Goal: Task Accomplishment & Management: Use online tool/utility

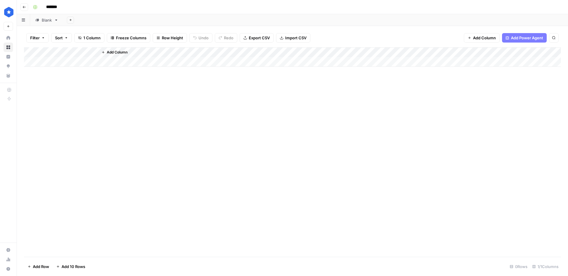
click at [44, 17] on div "Blank" at bounding box center [47, 20] width 10 height 6
click at [110, 143] on div "Add Column" at bounding box center [292, 152] width 537 height 210
click at [69, 253] on div "Add Column" at bounding box center [292, 152] width 537 height 210
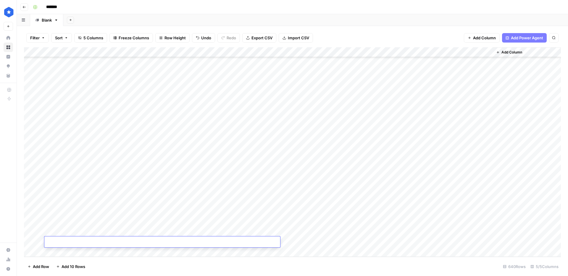
paste textarea "**********"
type textarea "**********"
click at [197, 192] on div "Add Column" at bounding box center [292, 152] width 537 height 210
click at [160, 243] on div "Add Column" at bounding box center [292, 152] width 537 height 210
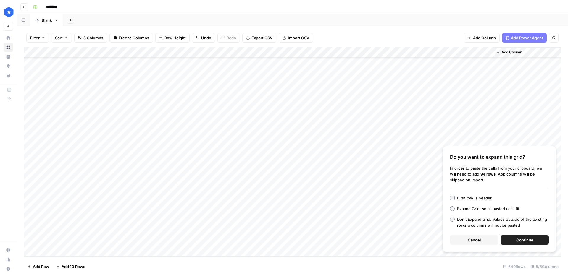
click at [522, 241] on span "Continue" at bounding box center [524, 240] width 17 height 6
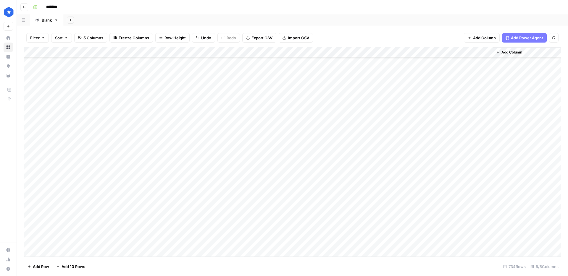
click at [309, 142] on div "Add Column" at bounding box center [292, 152] width 537 height 210
click at [299, 116] on div "Add Column" at bounding box center [292, 152] width 537 height 210
drag, startPoint x: 329, startPoint y: 138, endPoint x: 307, endPoint y: 244, distance: 108.4
click at [307, 244] on div "Add Column" at bounding box center [292, 152] width 537 height 210
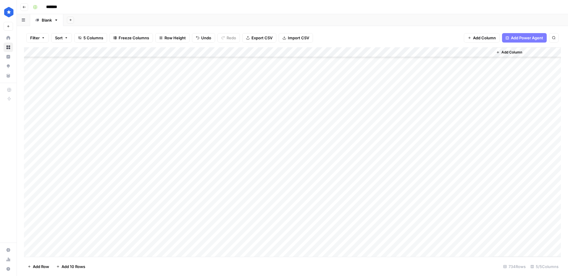
scroll to position [7185, 0]
click at [288, 135] on div "Add Column" at bounding box center [292, 152] width 537 height 210
click at [293, 130] on div "Add Column" at bounding box center [292, 152] width 537 height 210
click at [305, 161] on button "Buyers guide" at bounding box center [303, 163] width 29 height 7
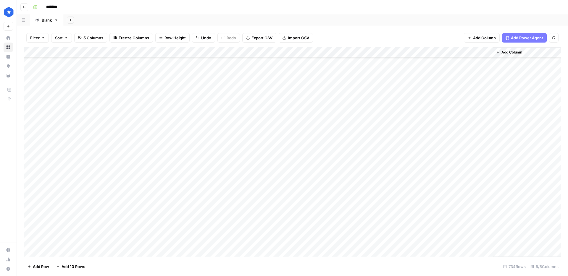
drag, startPoint x: 332, startPoint y: 134, endPoint x: 315, endPoint y: 67, distance: 69.2
click at [318, 61] on div "Add Column" at bounding box center [292, 152] width 537 height 210
click at [291, 133] on div "Add Column" at bounding box center [292, 152] width 537 height 210
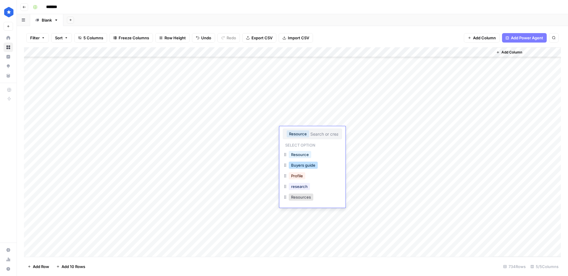
click at [307, 163] on button "Buyers guide" at bounding box center [303, 165] width 29 height 7
drag, startPoint x: 332, startPoint y: 135, endPoint x: 307, endPoint y: 74, distance: 65.9
click at [307, 74] on div "Add Column" at bounding box center [292, 152] width 537 height 210
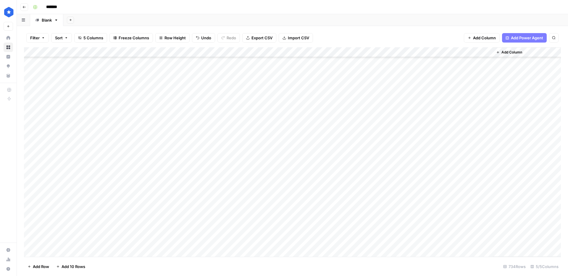
click at [373, 53] on div "Add Column" at bounding box center [292, 152] width 537 height 210
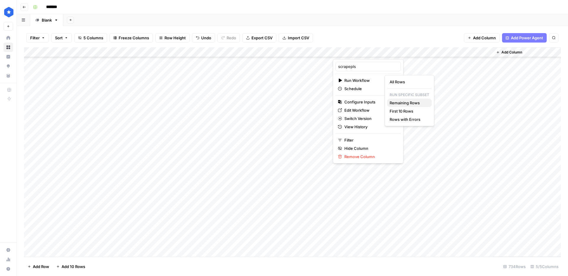
click at [407, 103] on span "Remaining Rows" at bounding box center [408, 103] width 37 height 6
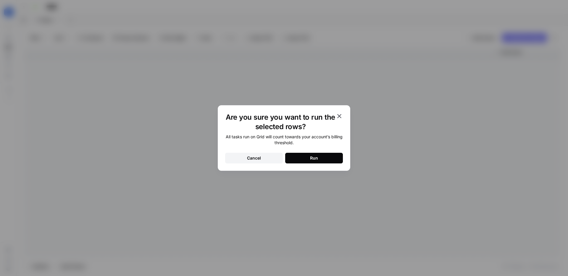
click at [323, 155] on button "Run" at bounding box center [314, 158] width 58 height 11
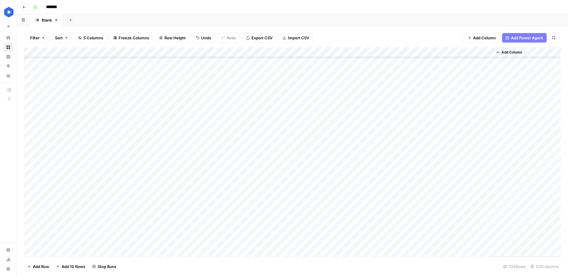
scroll to position [7193, 0]
click at [204, 147] on div "Add Column" at bounding box center [292, 152] width 537 height 210
click at [373, 105] on div "Add Column" at bounding box center [292, 152] width 537 height 210
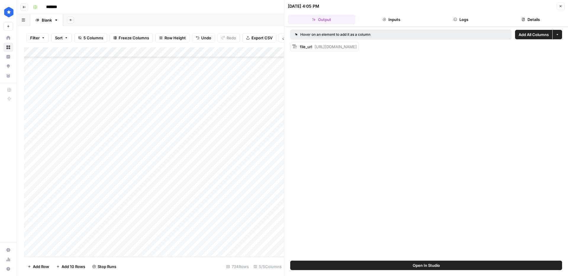
click at [508, 18] on button "Details" at bounding box center [530, 19] width 67 height 9
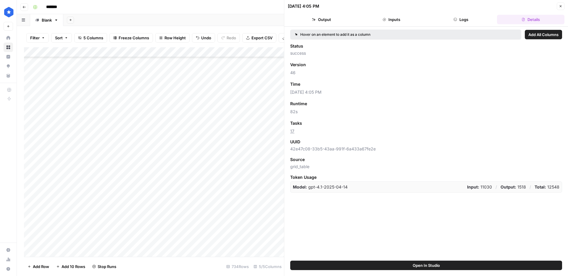
click at [563, 5] on button "Close" at bounding box center [561, 6] width 8 height 8
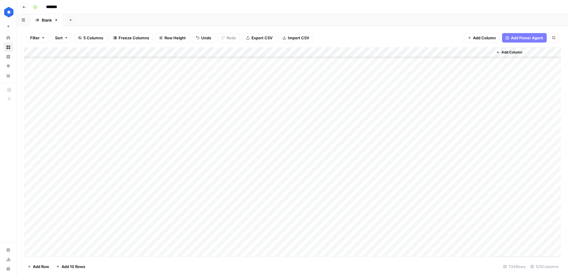
scroll to position [6351, 0]
click at [394, 139] on div "Add Column" at bounding box center [292, 152] width 537 height 210
click at [275, 52] on div "Add Column" at bounding box center [292, 132] width 537 height 170
click at [273, 190] on div "Add Column" at bounding box center [292, 132] width 537 height 170
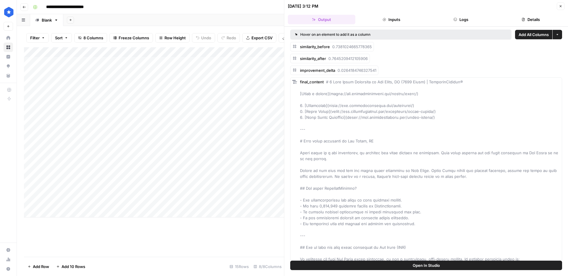
click at [473, 20] on button "Logs" at bounding box center [461, 19] width 67 height 9
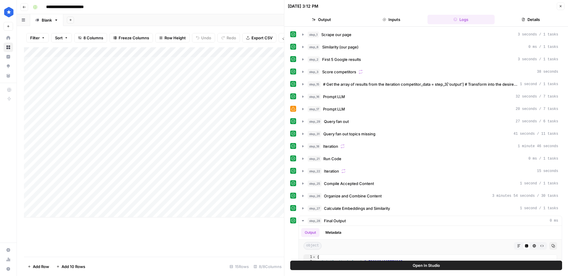
click at [513, 20] on button "Details" at bounding box center [530, 19] width 67 height 9
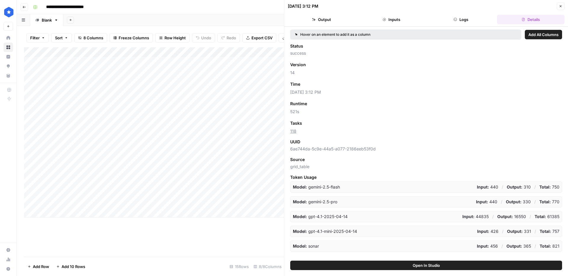
click at [328, 86] on span "Add as Column" at bounding box center [318, 84] width 26 height 5
drag, startPoint x: 558, startPoint y: 5, endPoint x: 198, endPoint y: 44, distance: 362.8
click at [558, 5] on button "Close" at bounding box center [561, 6] width 8 height 8
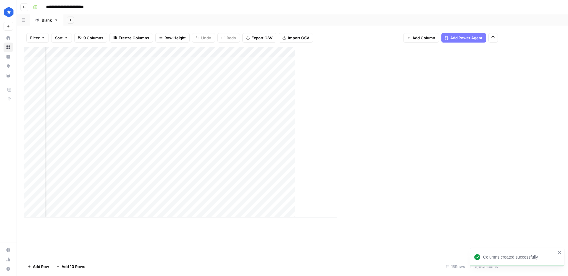
scroll to position [0, 73]
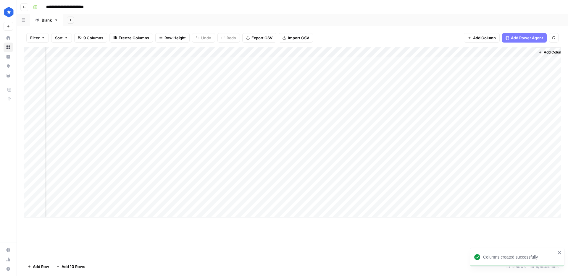
drag, startPoint x: 229, startPoint y: 54, endPoint x: 489, endPoint y: 57, distance: 259.8
click at [489, 57] on div "Add Column" at bounding box center [292, 132] width 537 height 170
drag, startPoint x: 491, startPoint y: 55, endPoint x: 445, endPoint y: 75, distance: 49.7
click at [455, 54] on div "Add Column" at bounding box center [292, 132] width 537 height 170
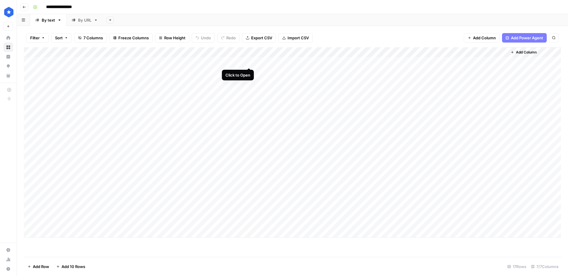
click at [250, 62] on div "Add Column" at bounding box center [292, 142] width 537 height 191
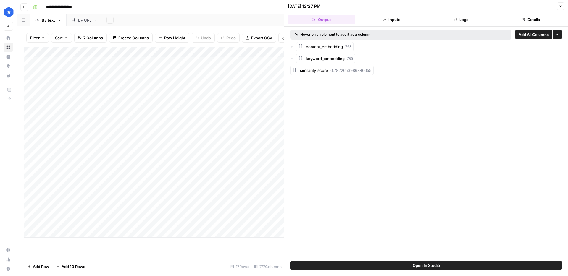
click at [525, 22] on button "Details" at bounding box center [530, 19] width 67 height 9
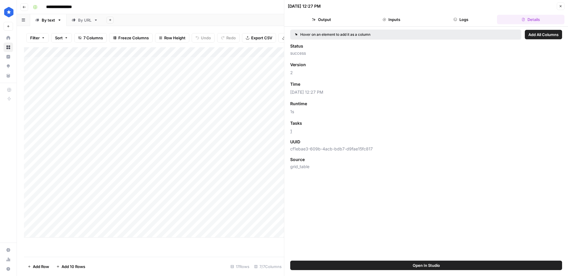
click at [323, 85] on span "Add as Column" at bounding box center [318, 84] width 26 height 5
click at [557, 3] on div "Close" at bounding box center [561, 6] width 8 height 8
click at [561, 6] on icon "button" at bounding box center [561, 6] width 2 height 2
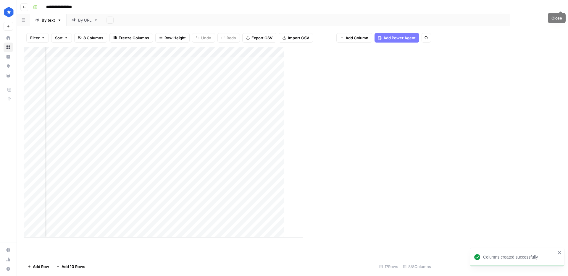
scroll to position [0, 25]
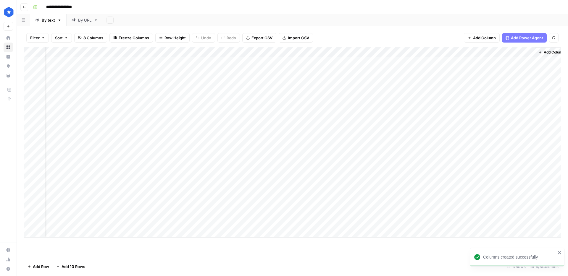
drag, startPoint x: 260, startPoint y: 54, endPoint x: 488, endPoint y: 51, distance: 228.7
click at [488, 51] on div "Add Column" at bounding box center [292, 142] width 537 height 191
click at [85, 19] on div "By URL" at bounding box center [84, 20] width 13 height 6
